Goal: Transaction & Acquisition: Purchase product/service

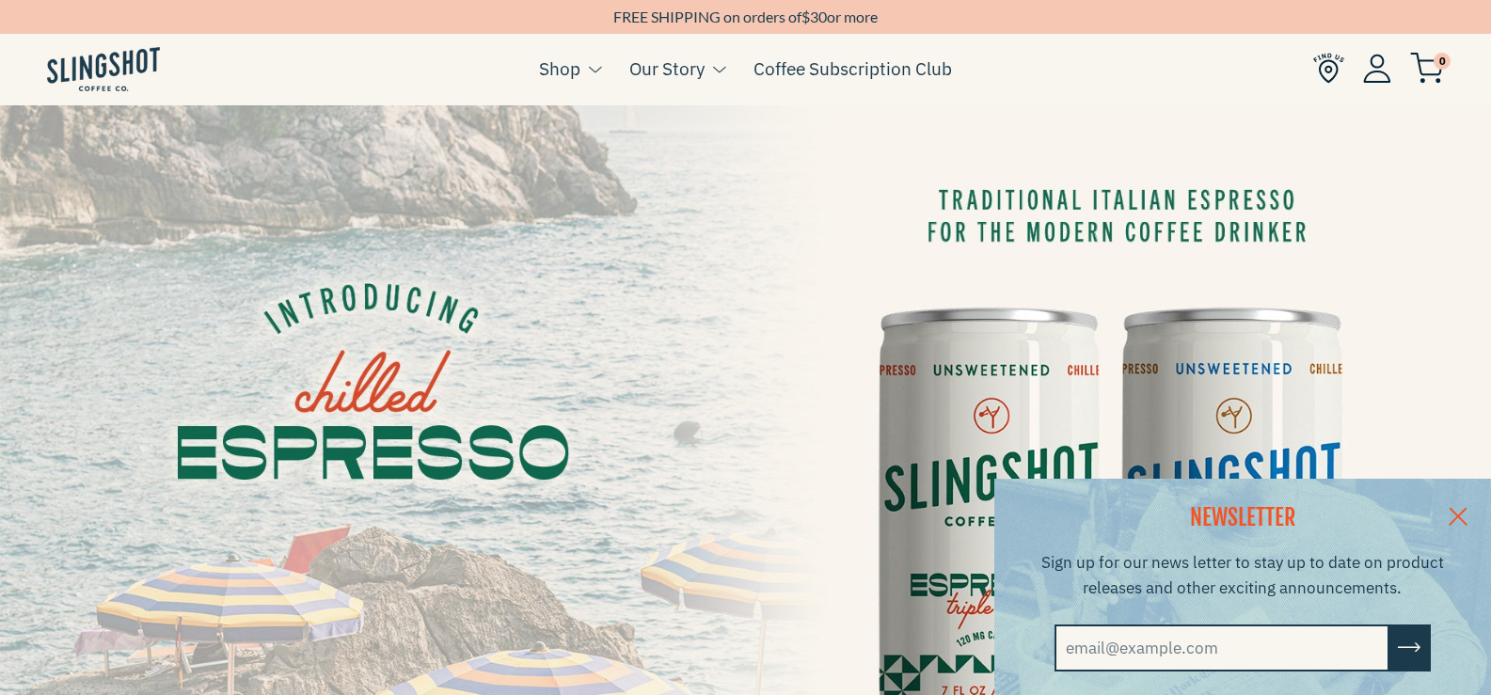
click at [1482, 511] on link at bounding box center [1458, 515] width 66 height 72
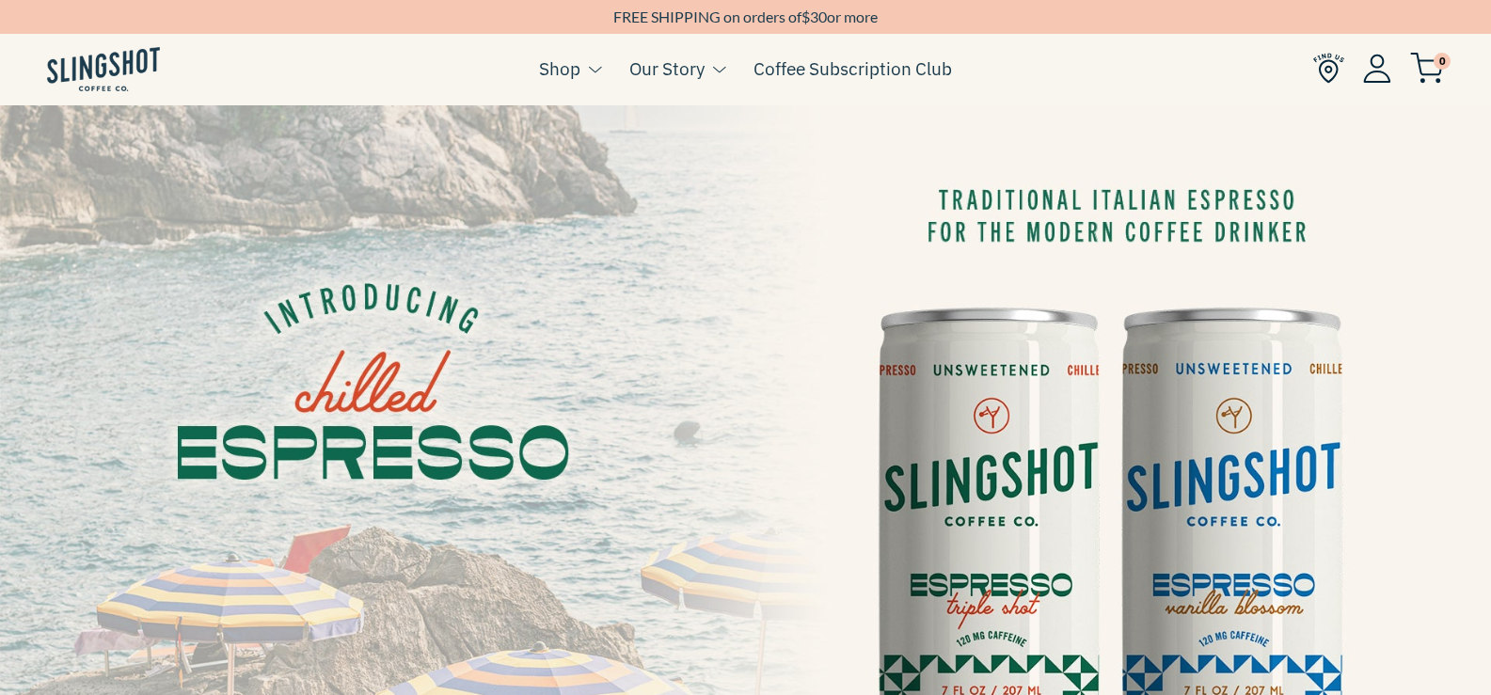
click at [1017, 460] on img at bounding box center [745, 524] width 1491 height 839
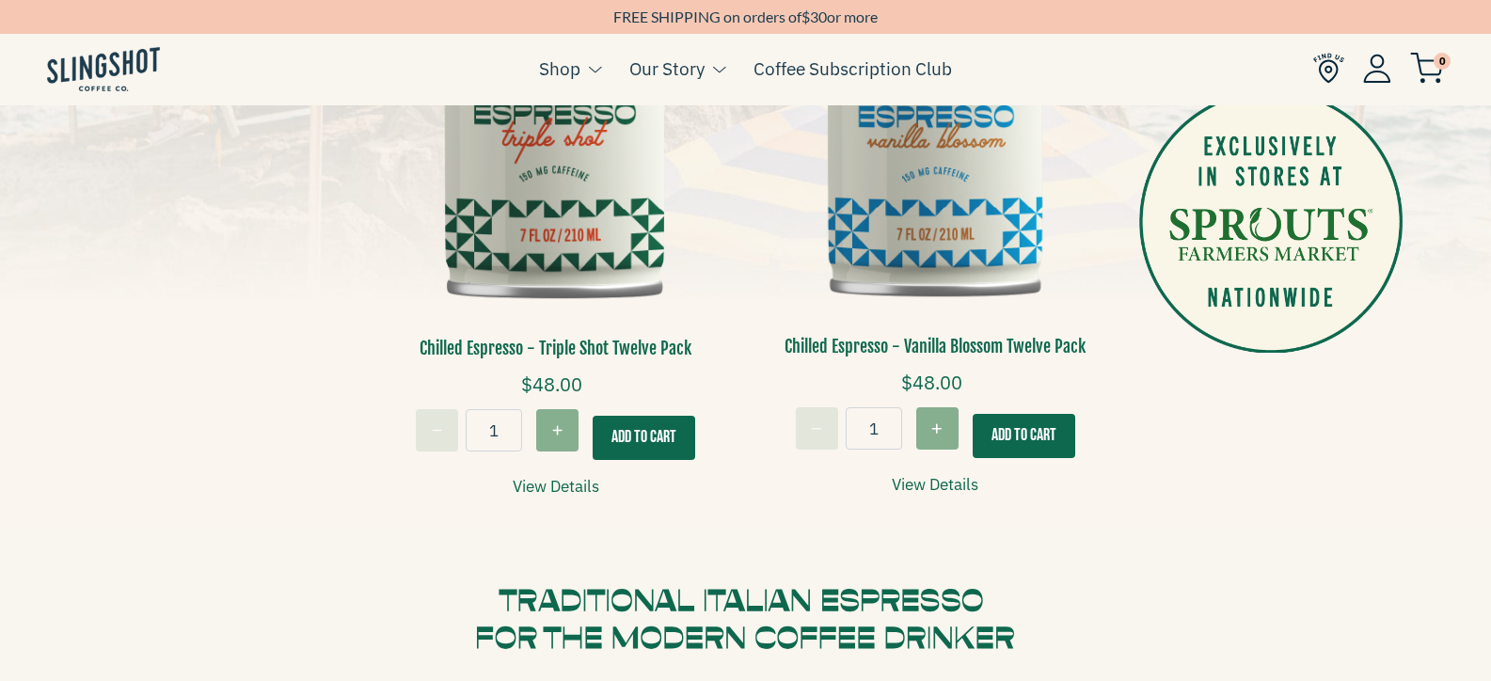
scroll to position [564, 0]
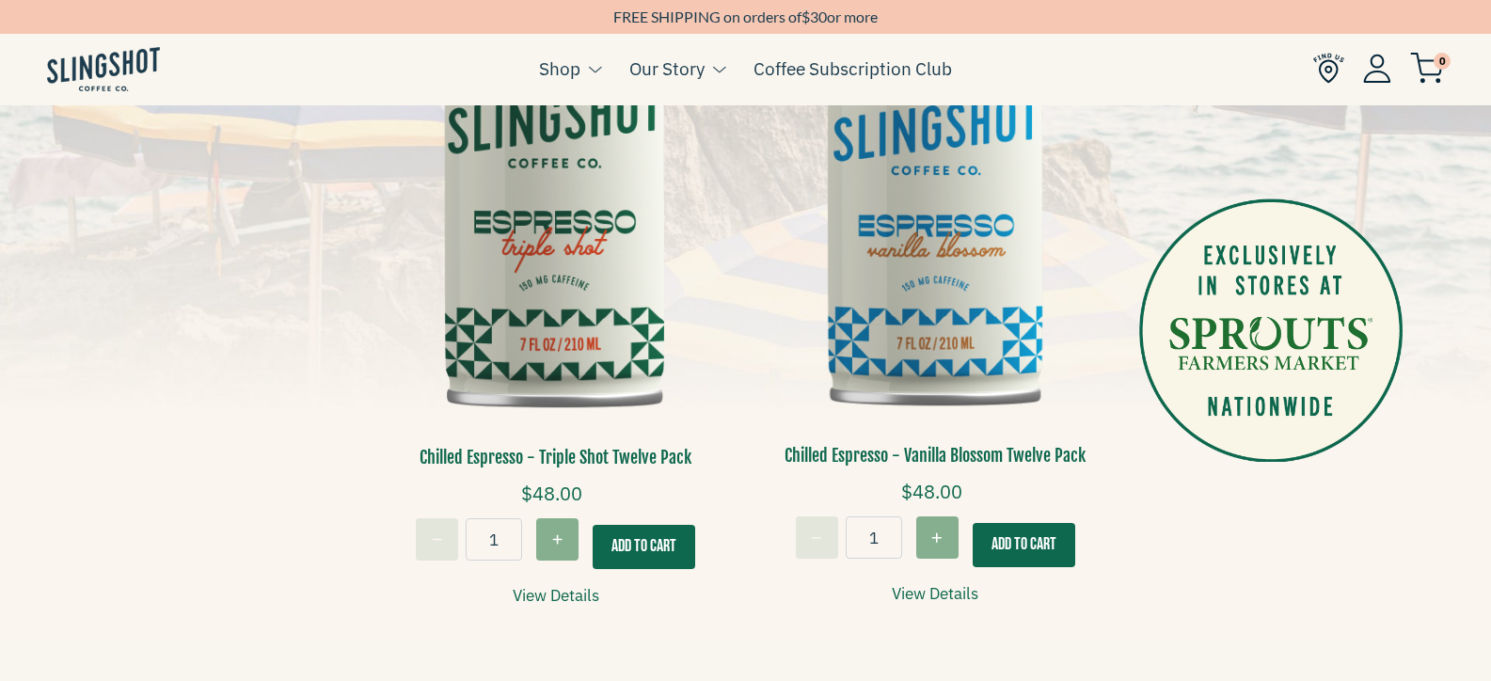
click at [521, 294] on img at bounding box center [556, 186] width 352 height 530
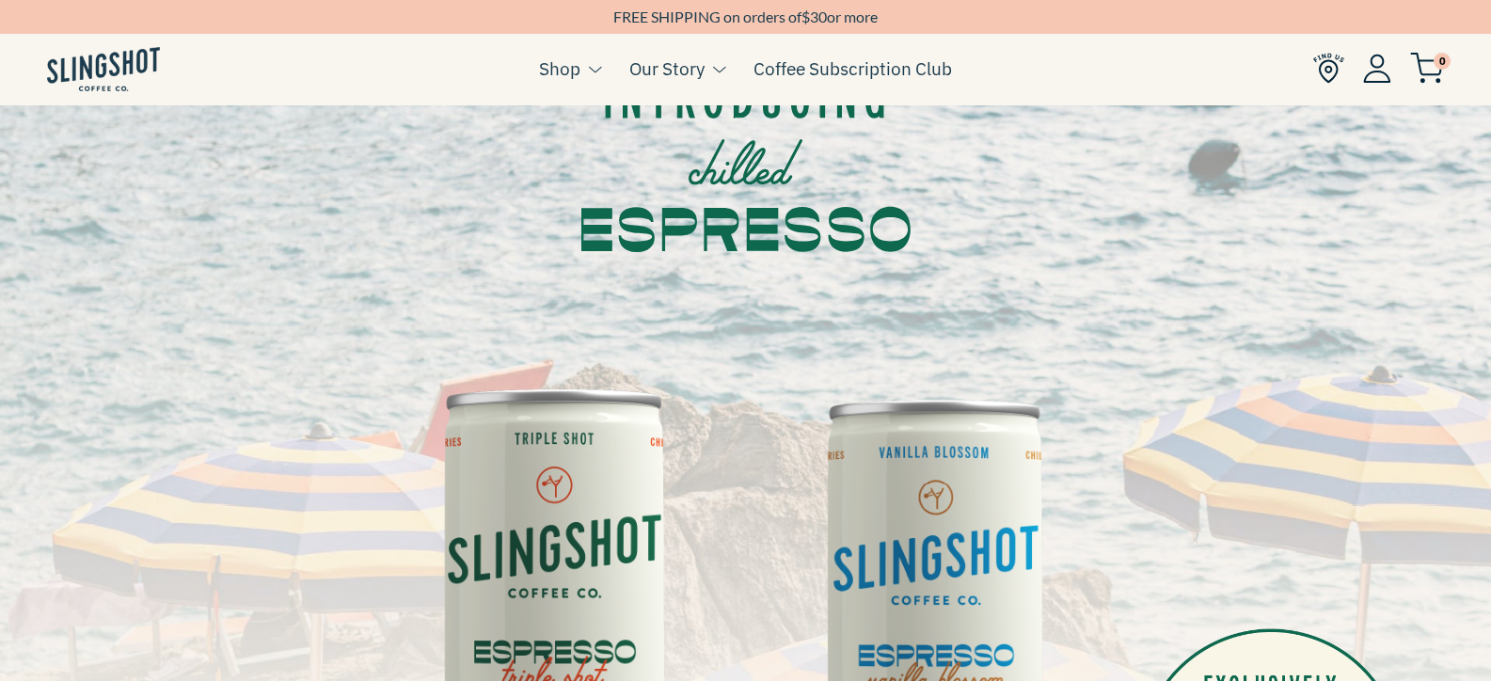
scroll to position [94, 0]
